Goal: Task Accomplishment & Management: Complete application form

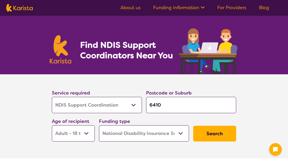
select select "NDIS Support Coordination"
select select "AD"
select select "NDIS"
select select "NDIS Support Coordination"
select select "AD"
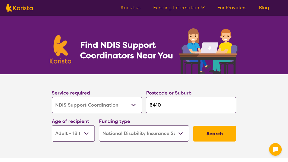
select select "NDIS"
click at [219, 132] on button "Search" at bounding box center [215, 134] width 43 height 16
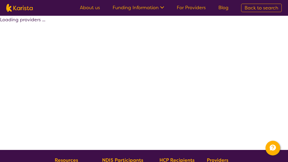
select select "NDIS Support Coordination"
select select "AD"
select select "NDIS"
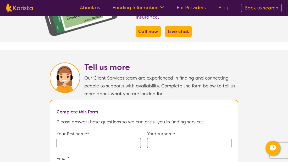
scroll to position [315, 0]
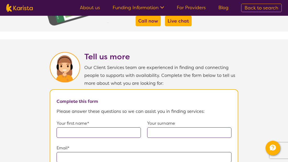
click at [63, 128] on input "text" at bounding box center [99, 132] width 84 height 10
type input "Lynette"
type input "Mealey"
type input "**********"
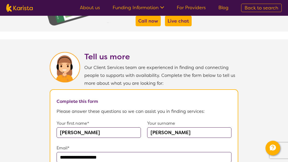
type input "0498817135"
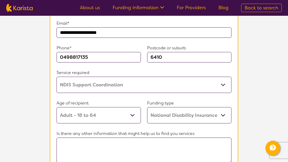
scroll to position [441, 0]
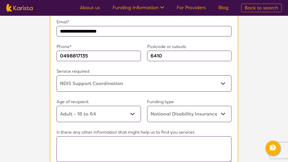
click at [62, 140] on textarea at bounding box center [144, 149] width 175 height 26
type textarea "h"
click at [65, 139] on textarea "Hi" at bounding box center [144, 149] width 175 height 26
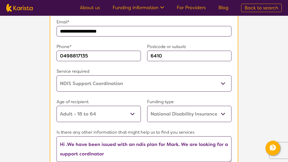
click at [84, 149] on textarea "Hi .We have been issued with an ndis plan for Mark. We are looking for a suppor…" at bounding box center [144, 149] width 175 height 26
click at [80, 151] on textarea "Hi .We have been issued with an ndis plan for Mark. We are looking rdinator" at bounding box center [144, 149] width 175 height 26
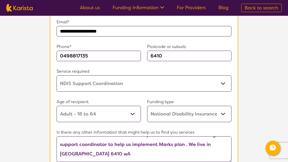
scroll to position [4, 0]
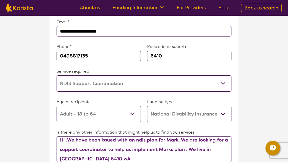
type textarea "Hi .We have been issued with an ndis plan for Mark. We are looking for a suppor…"
click at [271, 147] on icon "Channel Menu" at bounding box center [273, 147] width 6 height 6
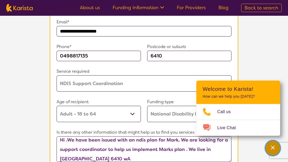
click at [272, 146] on icon "Channel Menu" at bounding box center [273, 147] width 5 height 5
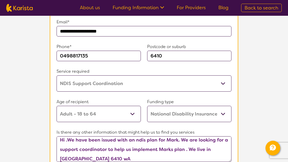
click at [261, 7] on span "Back to search" at bounding box center [262, 8] width 34 height 6
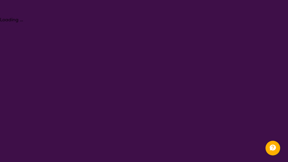
select select "NDIS Support Coordination"
select select "AD"
select select "NDIS"
select select "NDIS Support Coordination"
select select "AD"
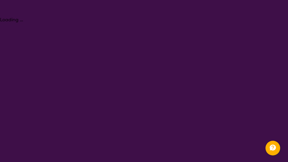
select select "NDIS"
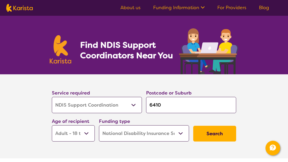
click at [218, 132] on button "Search" at bounding box center [215, 134] width 43 height 16
select select "NDIS Support Coordination"
select select "AD"
select select "NDIS"
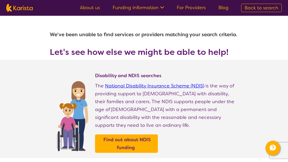
click at [218, 134] on div "Find out about NDIS funding" at bounding box center [166, 143] width 143 height 18
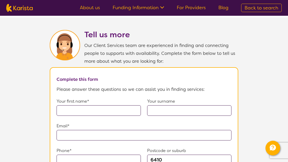
scroll to position [336, 0]
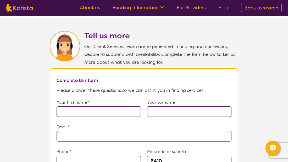
click at [61, 107] on input "text" at bounding box center [99, 111] width 84 height 10
type input "Lynette"
type input "Mealey"
type input "**********"
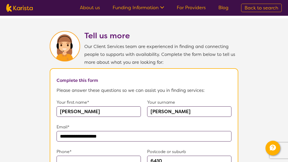
type input "0498817135"
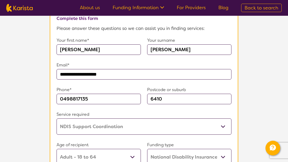
scroll to position [399, 0]
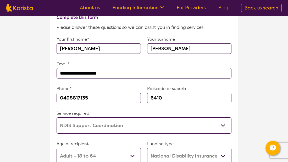
click at [223, 121] on select "Allied Health Assistant Assessment (ADHD or Autism) Behaviour support Counselli…" at bounding box center [144, 125] width 175 height 16
click at [57, 117] on select "Allied Health Assistant Assessment (ADHD or Autism) Behaviour support Counselli…" at bounding box center [144, 125] width 175 height 16
click at [129, 120] on select "Allied Health Assistant Assessment (ADHD or Autism) Behaviour support Counselli…" at bounding box center [144, 125] width 175 height 16
select select "NDIS Support Coordination"
click at [57, 117] on select "Allied Health Assistant Assessment (ADHD or Autism) Behaviour support Counselli…" at bounding box center [144, 125] width 175 height 16
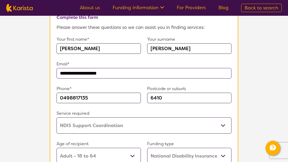
click at [32, 111] on section "**********" at bounding box center [144, 105] width 288 height 301
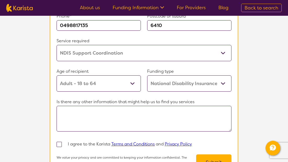
scroll to position [472, 0]
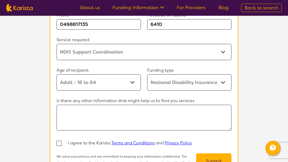
click at [59, 141] on span at bounding box center [59, 143] width 5 height 5
click at [65, 141] on input "checkbox" at bounding box center [66, 142] width 3 height 3
checkbox input "true"
click at [212, 154] on button "Submit" at bounding box center [213, 161] width 35 height 16
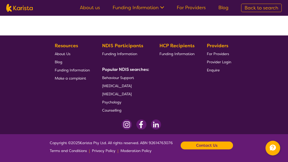
click at [207, 143] on b "Contact Us" at bounding box center [207, 145] width 22 height 8
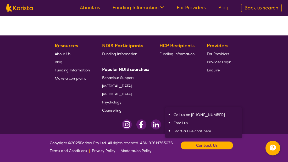
click at [202, 144] on b "Contact Us" at bounding box center [207, 145] width 22 height 8
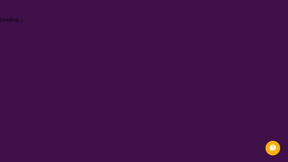
select select "NDIS Support Coordination"
select select "AD"
select select "NDIS"
select select "NDIS Support Coordination"
select select "AD"
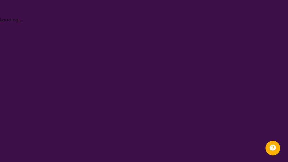
select select "NDIS"
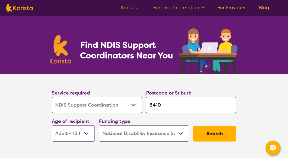
click at [223, 132] on button "Search" at bounding box center [215, 134] width 43 height 16
select select "NDIS Support Coordination"
select select "AD"
select select "NDIS"
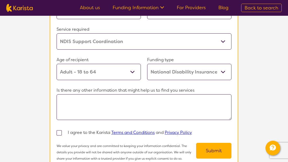
scroll to position [493, 0]
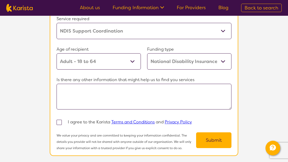
click at [127, 119] on link "Terms and Conditions" at bounding box center [133, 122] width 44 height 6
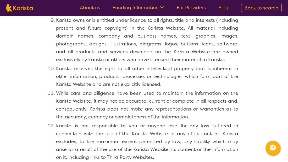
scroll to position [430, 0]
